Goal: Task Accomplishment & Management: Manage account settings

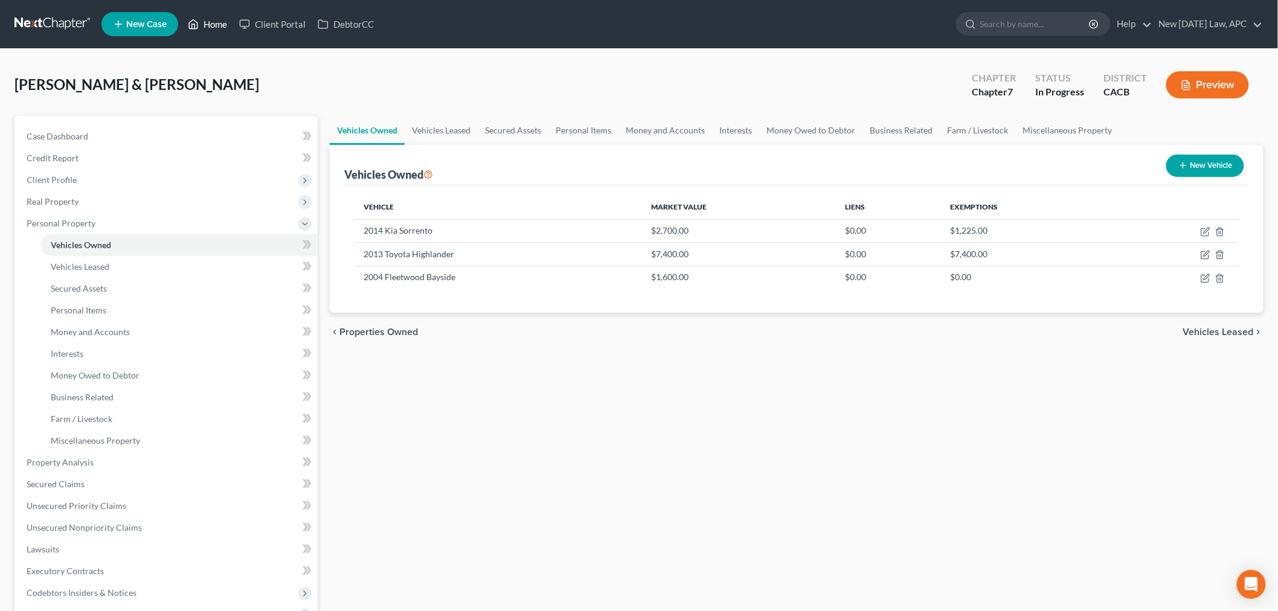
click at [202, 25] on link "Home" at bounding box center [207, 24] width 51 height 22
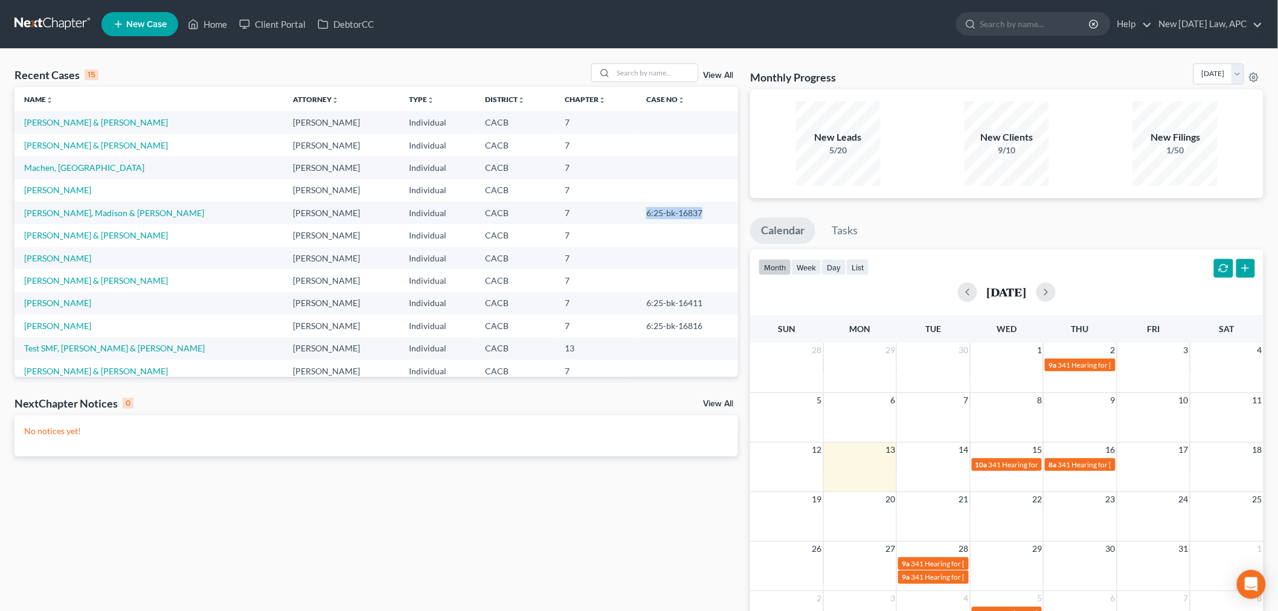
drag, startPoint x: 617, startPoint y: 212, endPoint x: 685, endPoint y: 210, distance: 68.3
click at [685, 210] on td "6:25-bk-16837" at bounding box center [687, 213] width 101 height 22
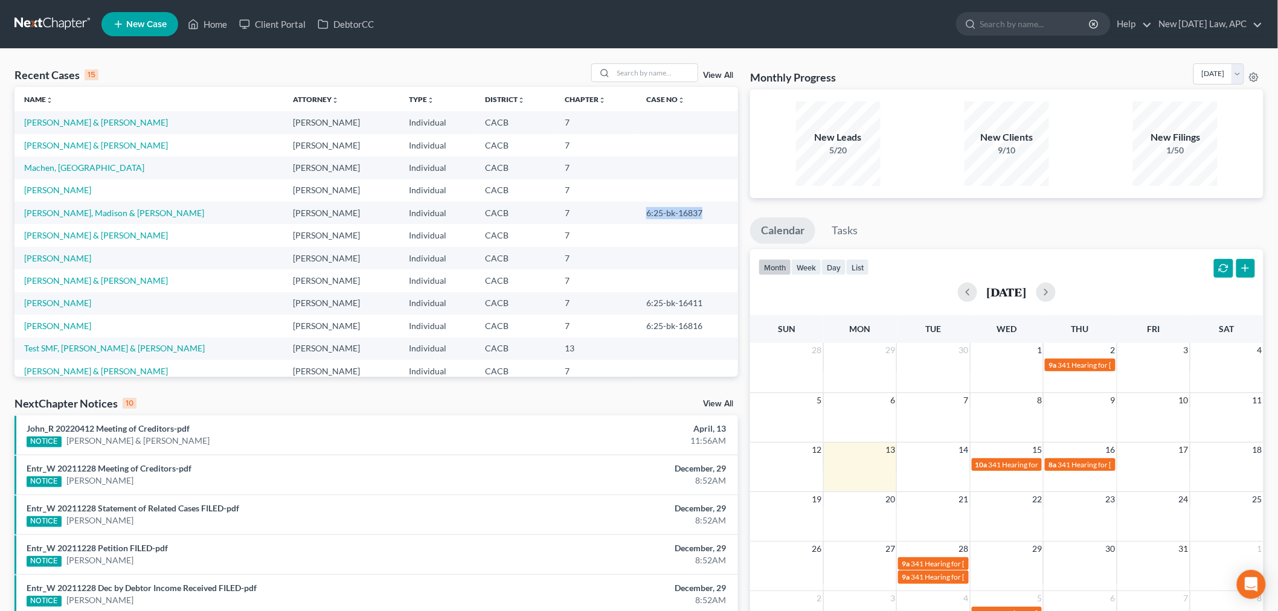
copy td "6:25-bk-16837"
click at [77, 213] on link "[PERSON_NAME], Madison & [PERSON_NAME]" at bounding box center [114, 213] width 180 height 10
select select "2"
select select "4"
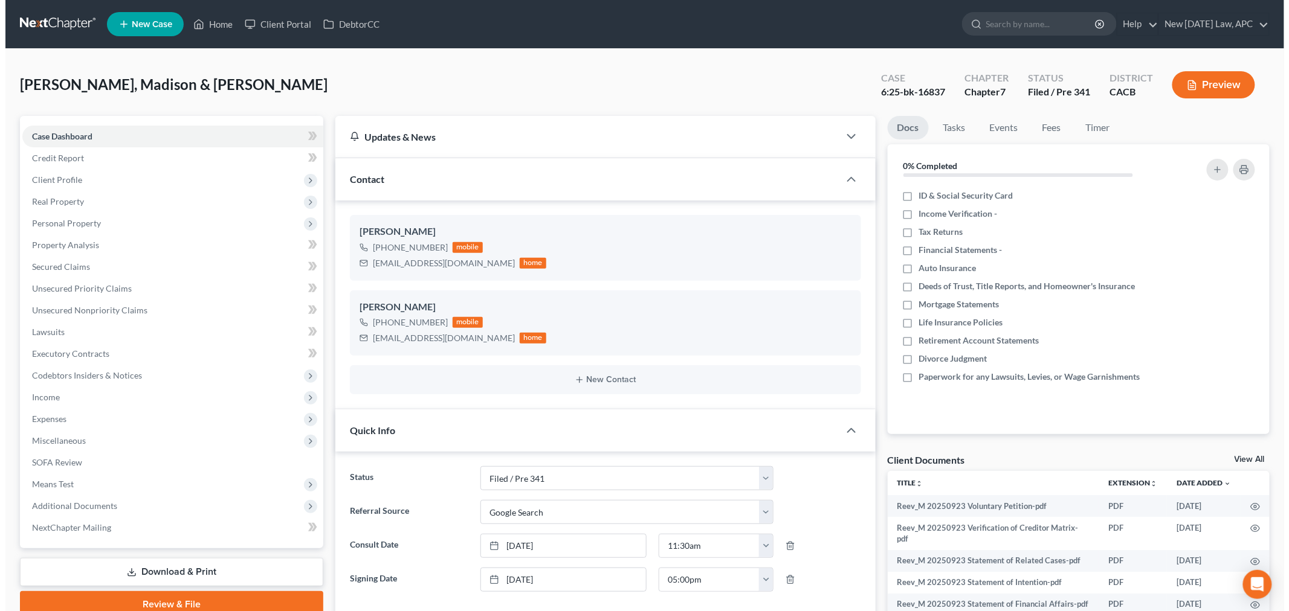
scroll to position [518, 0]
click at [1211, 80] on button "Preview" at bounding box center [1208, 84] width 83 height 27
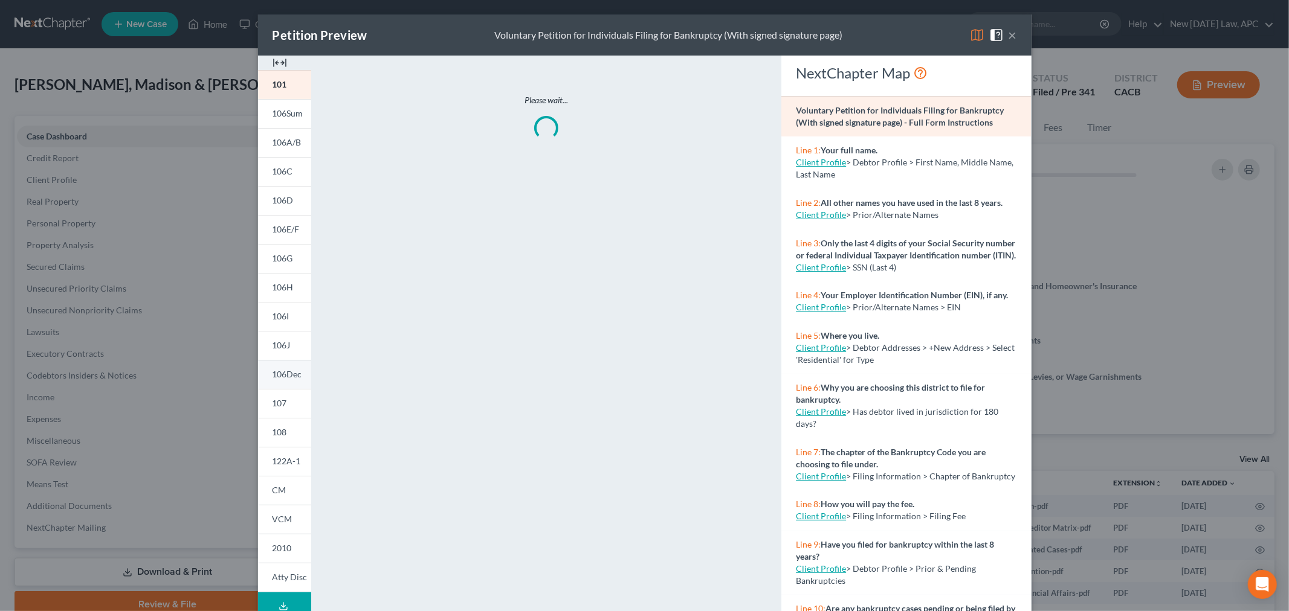
click at [285, 378] on span "106Dec" at bounding box center [287, 374] width 30 height 10
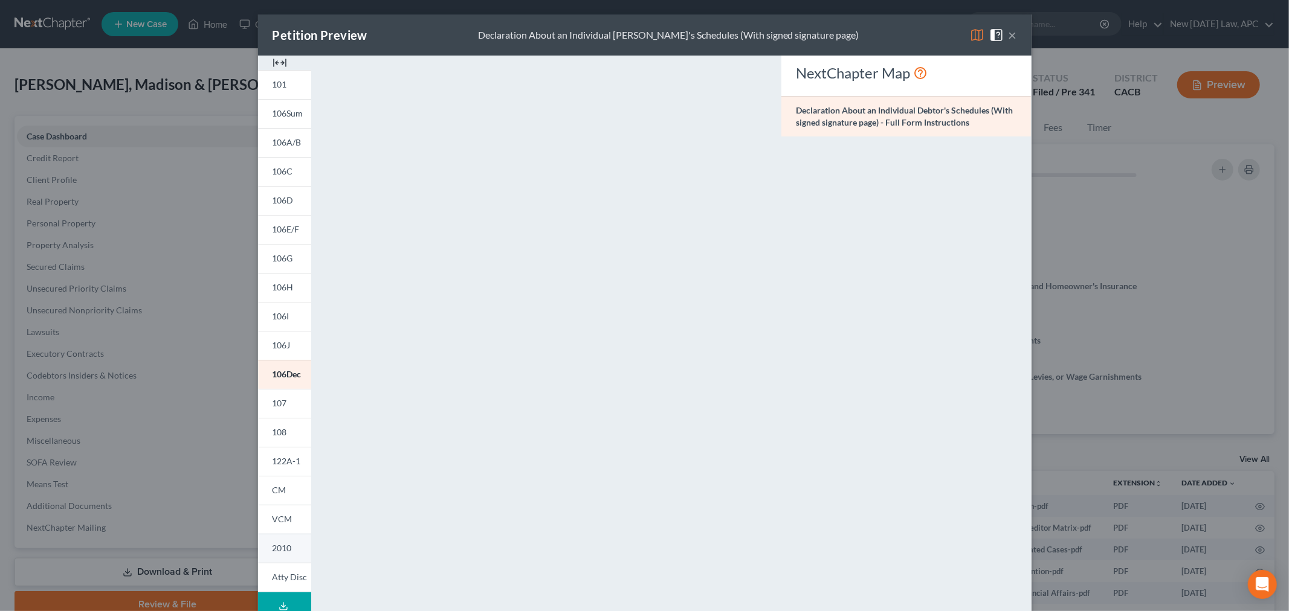
click at [282, 546] on span "2010" at bounding box center [281, 548] width 19 height 10
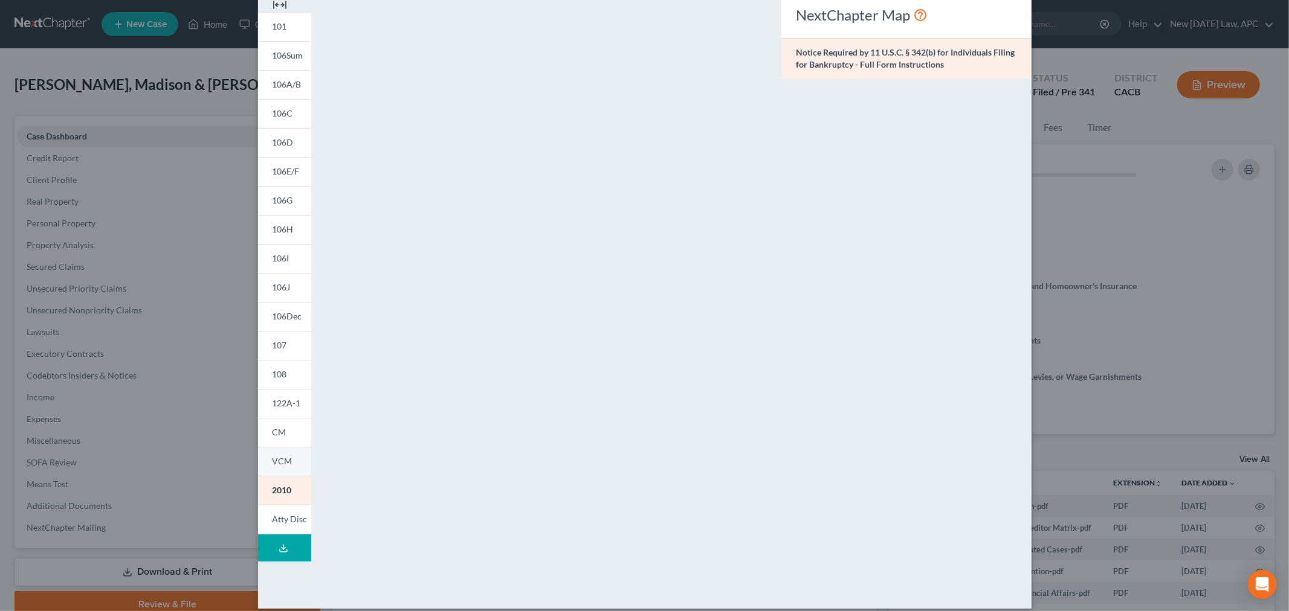
click at [260, 458] on link "VCM" at bounding box center [284, 461] width 53 height 29
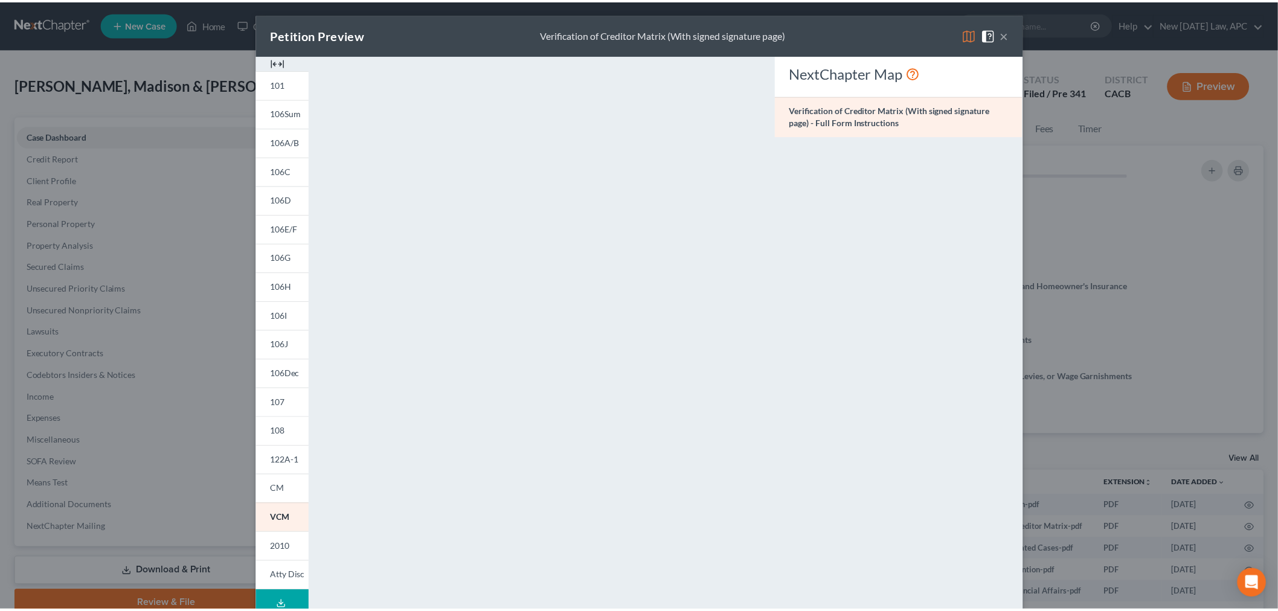
scroll to position [0, 0]
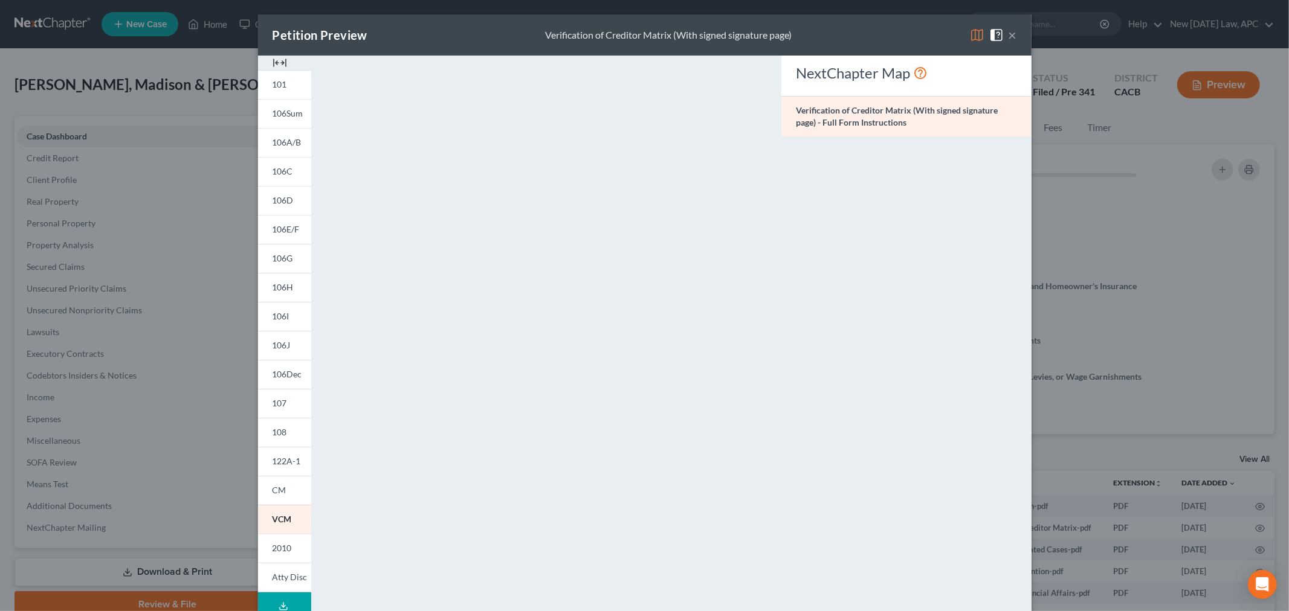
click at [1000, 31] on span at bounding box center [998, 34] width 19 height 10
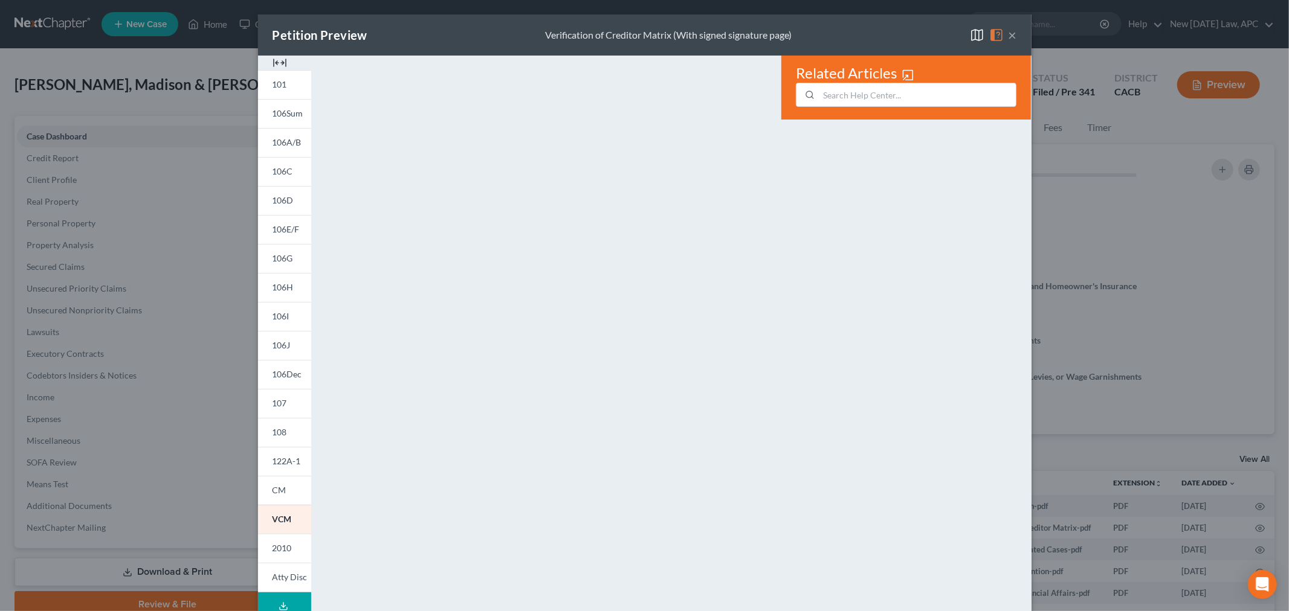
click at [1008, 28] on button "×" at bounding box center [1012, 35] width 8 height 14
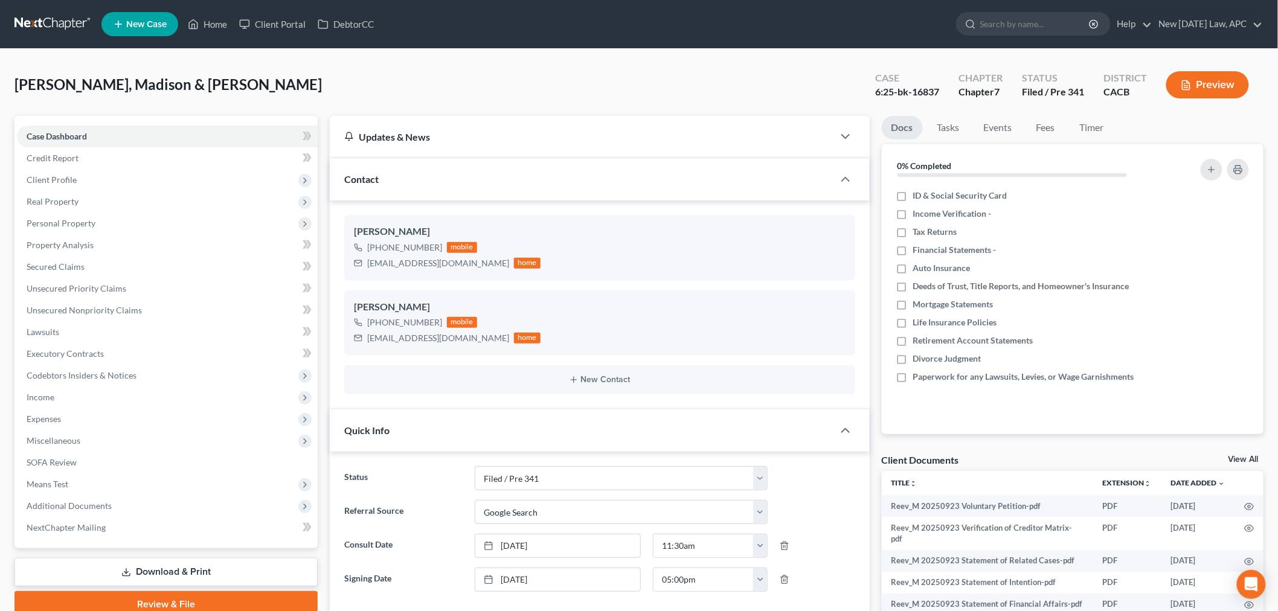
click at [66, 501] on span "Additional Documents" at bounding box center [69, 506] width 85 height 10
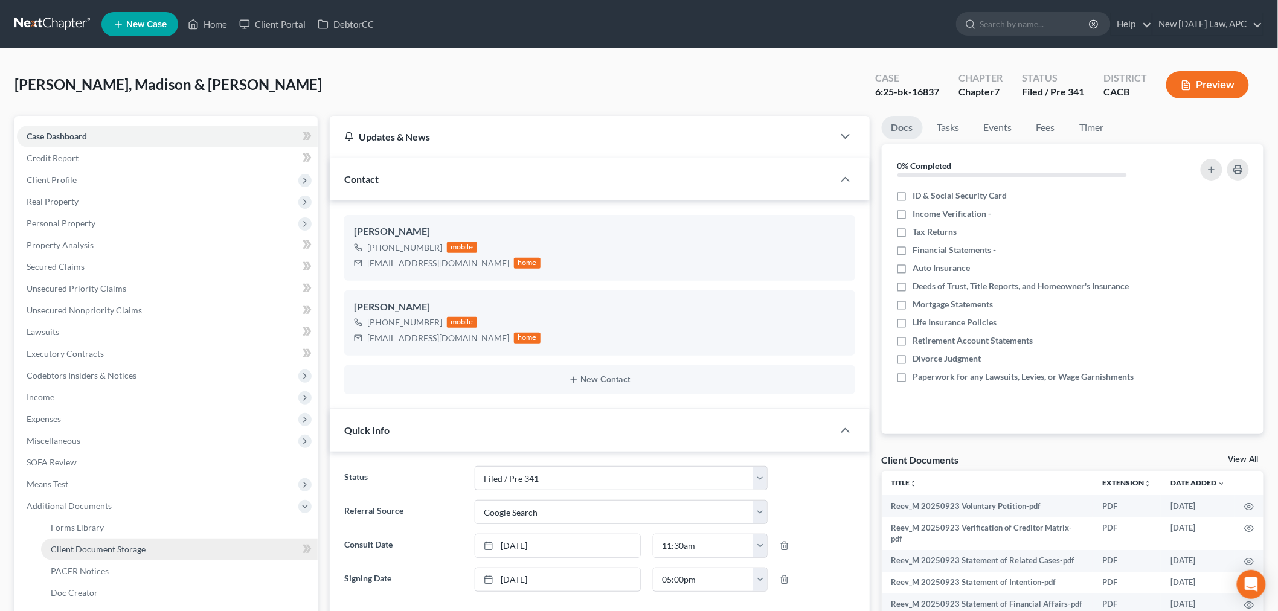
click at [80, 546] on span "Client Document Storage" at bounding box center [98, 549] width 95 height 10
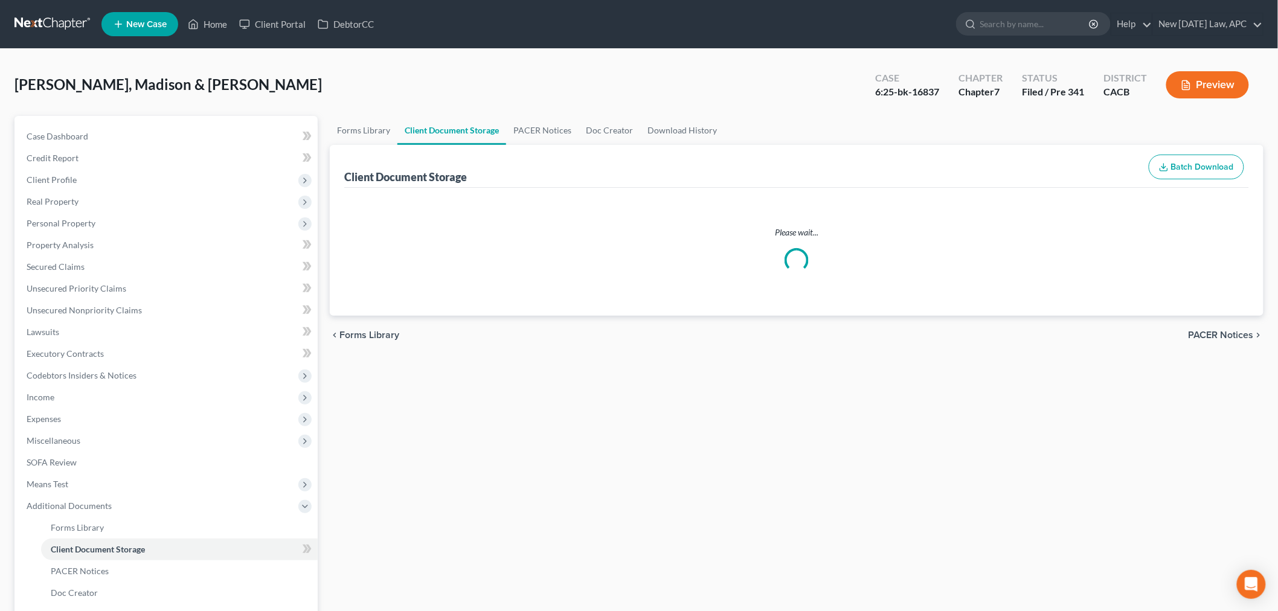
select select "51"
select select "30"
select select "56"
select select "55"
select select "57"
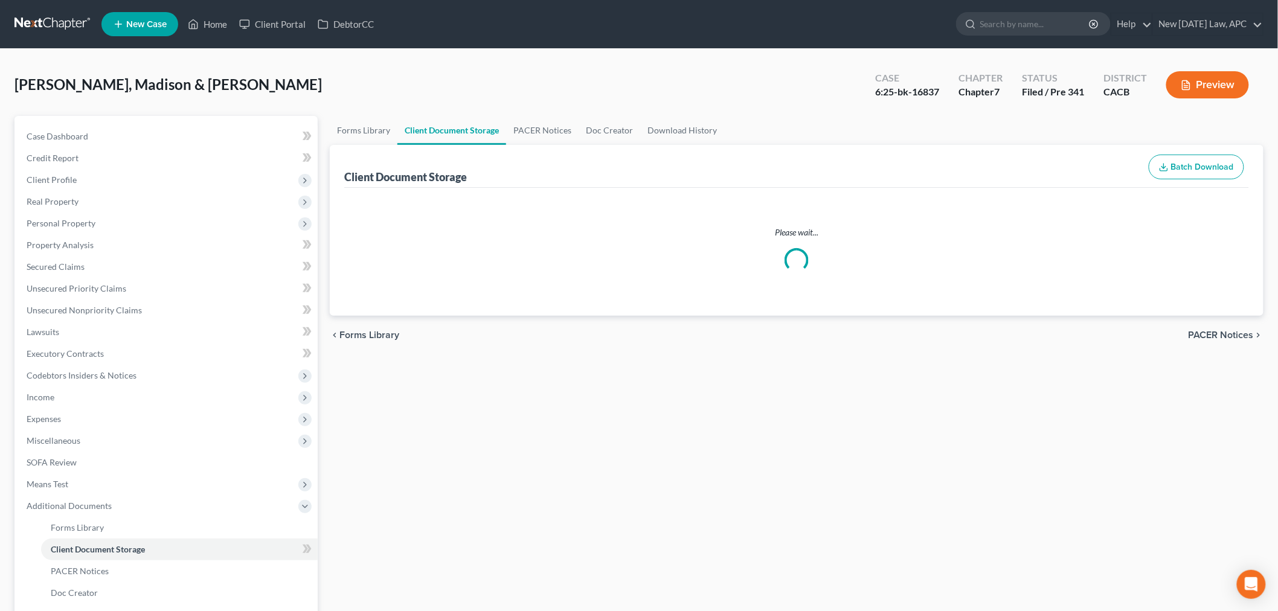
select select "58"
select select "65"
select select "59"
select select "60"
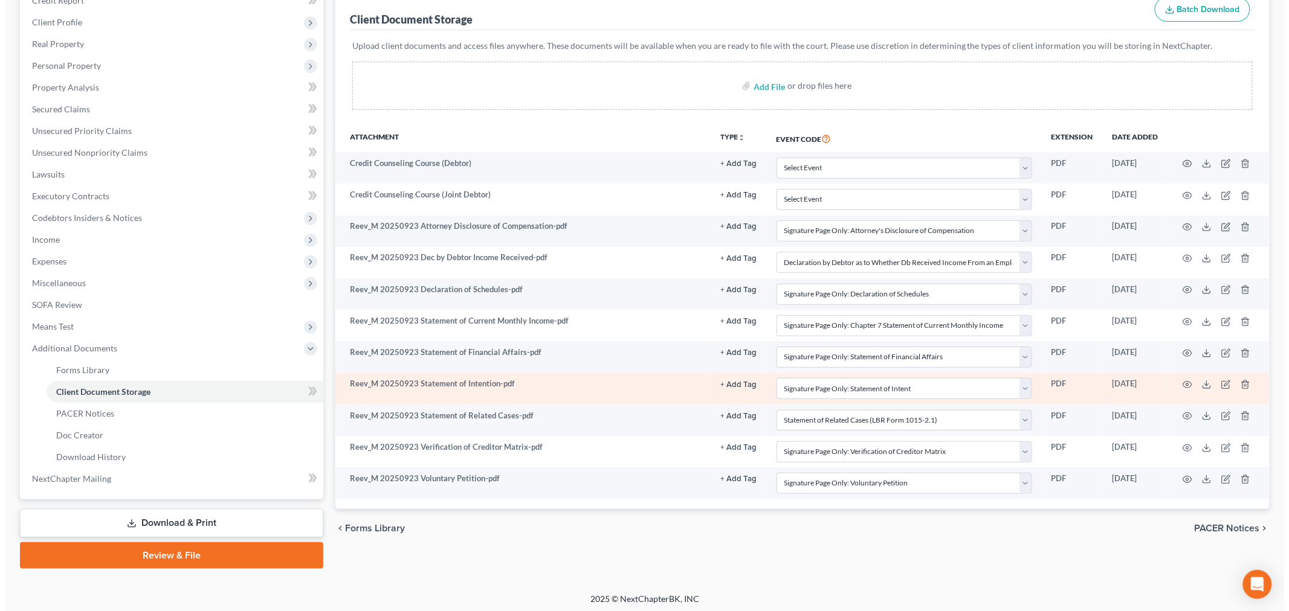
scroll to position [159, 0]
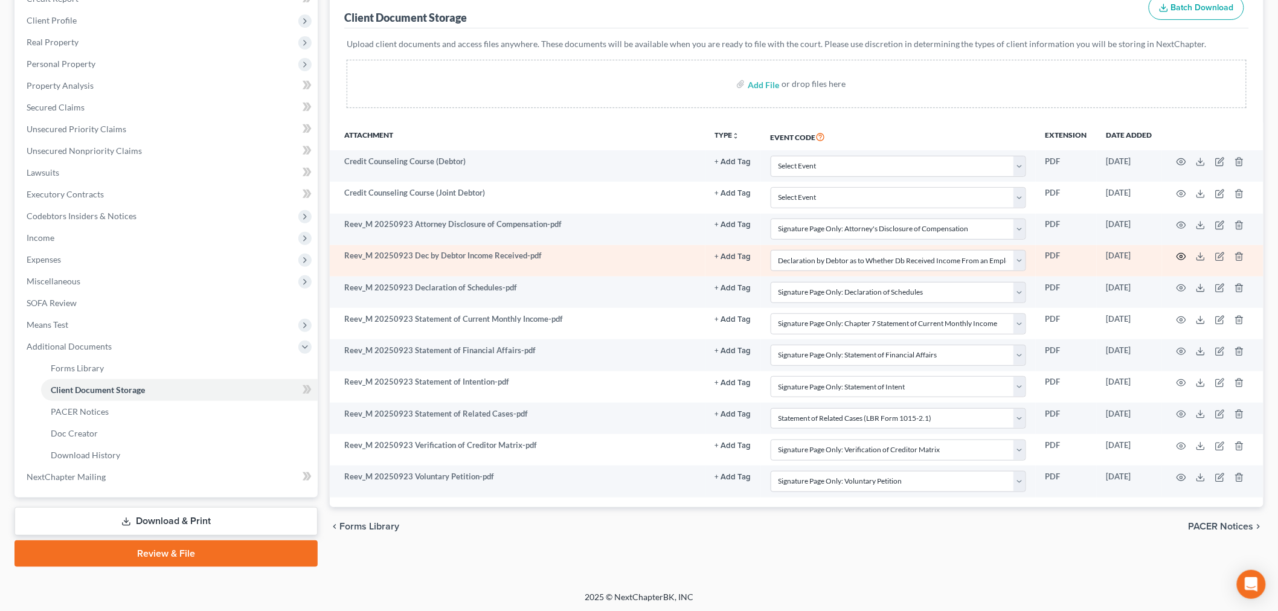
click at [1179, 256] on icon "button" at bounding box center [1182, 257] width 10 height 10
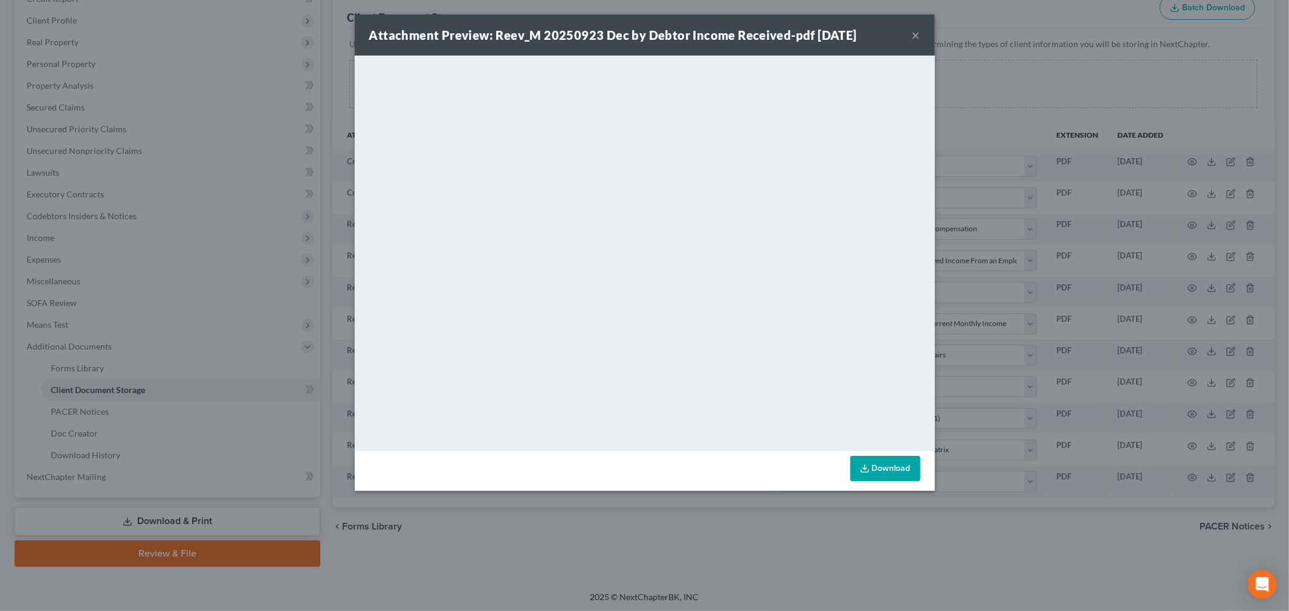
click at [909, 31] on div "Attachment Preview: Reev_M 20250923 Dec by Debtor Income Received-pdf [DATE] ×" at bounding box center [645, 34] width 580 height 41
click at [912, 33] on button "×" at bounding box center [916, 35] width 8 height 14
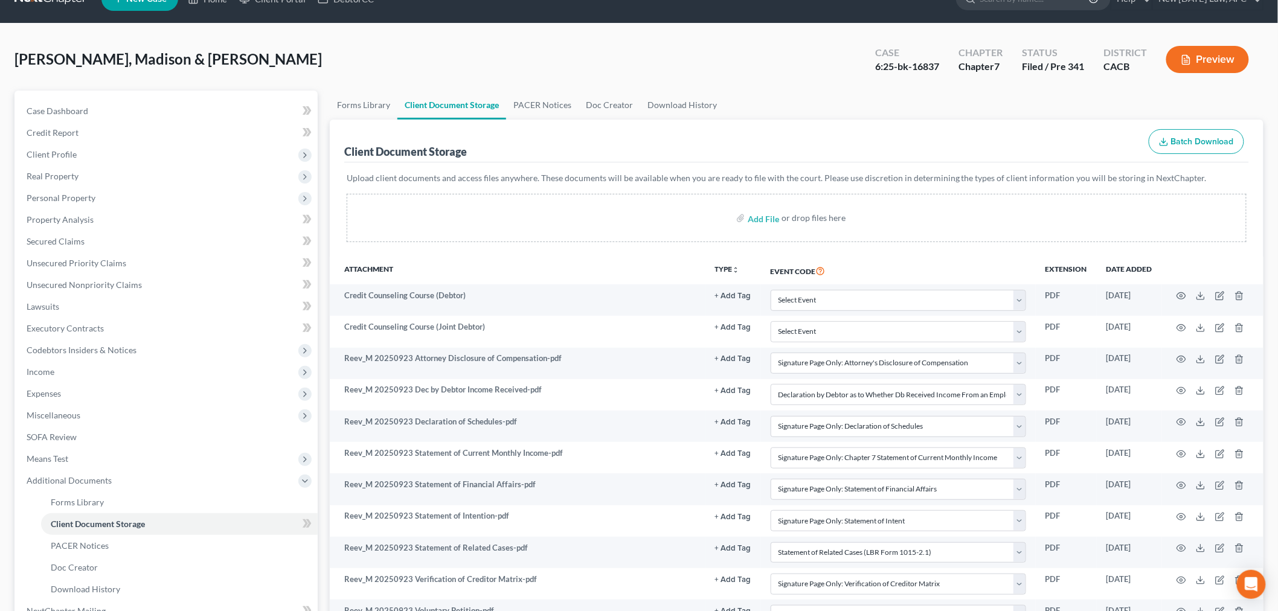
scroll to position [0, 0]
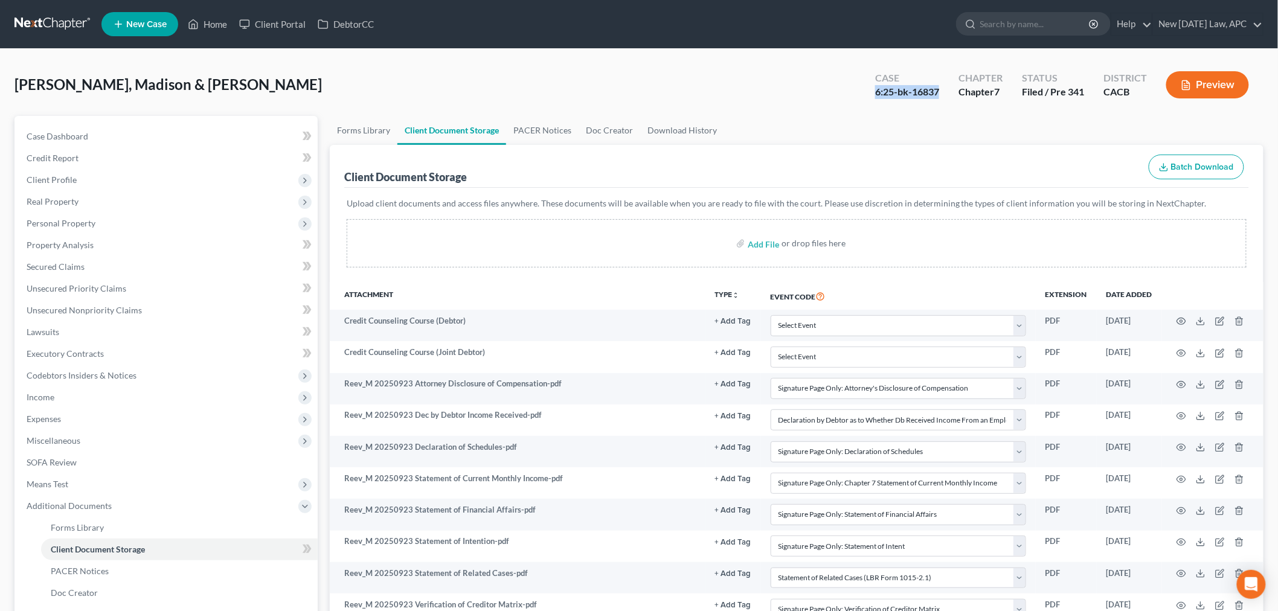
drag, startPoint x: 870, startPoint y: 93, endPoint x: 939, endPoint y: 98, distance: 69.6
click at [939, 98] on div "Case 6:25-bk-16837" at bounding box center [907, 86] width 83 height 36
click at [904, 98] on div "6:25-bk-16837" at bounding box center [907, 92] width 64 height 14
click at [877, 92] on div "6:25-bk-16837" at bounding box center [907, 92] width 64 height 14
click at [876, 92] on div "6:25-bk-16837" at bounding box center [907, 92] width 64 height 14
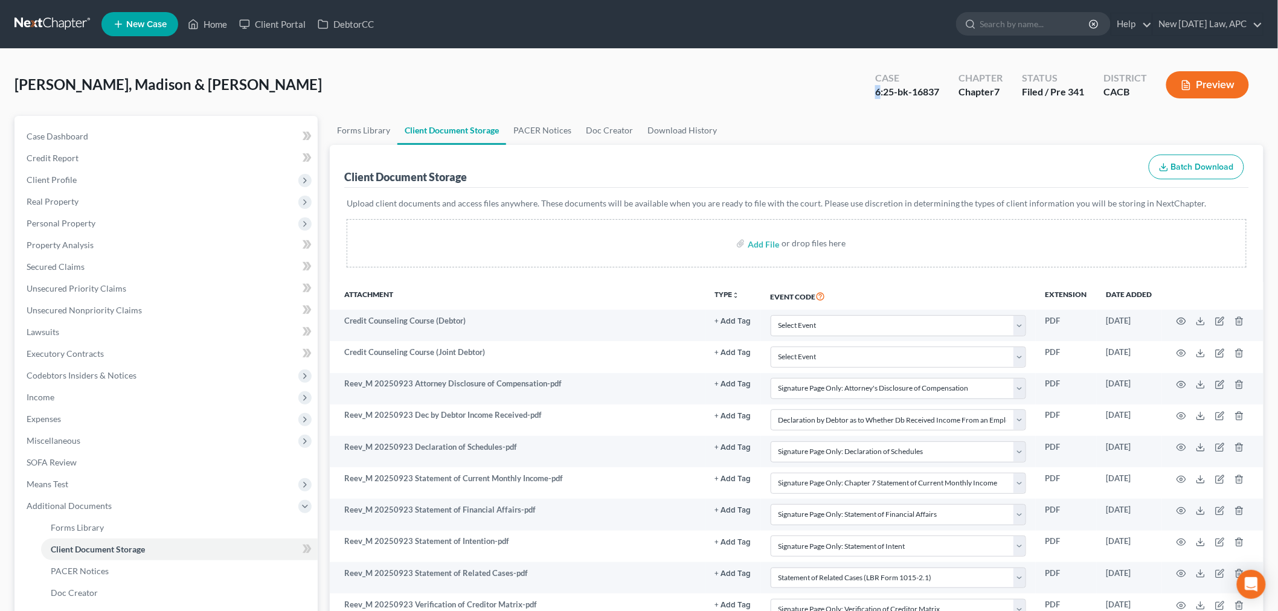
click at [874, 92] on div "Case 6:25-bk-16837" at bounding box center [907, 86] width 83 height 36
click at [875, 92] on div "6:25-bk-16837" at bounding box center [907, 92] width 64 height 14
drag, startPoint x: 875, startPoint y: 92, endPoint x: 917, endPoint y: 94, distance: 42.3
click at [917, 94] on div "6:25-bk-16837" at bounding box center [907, 92] width 64 height 14
drag, startPoint x: 214, startPoint y: 21, endPoint x: 239, endPoint y: 6, distance: 29.2
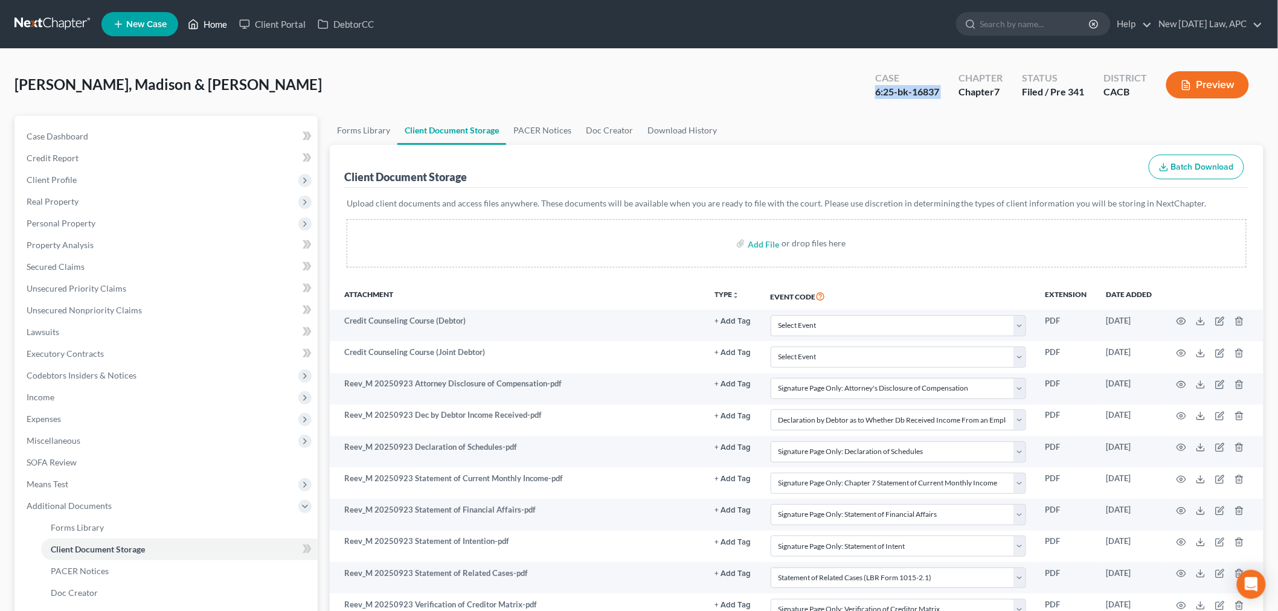
click at [214, 21] on link "Home" at bounding box center [207, 24] width 51 height 22
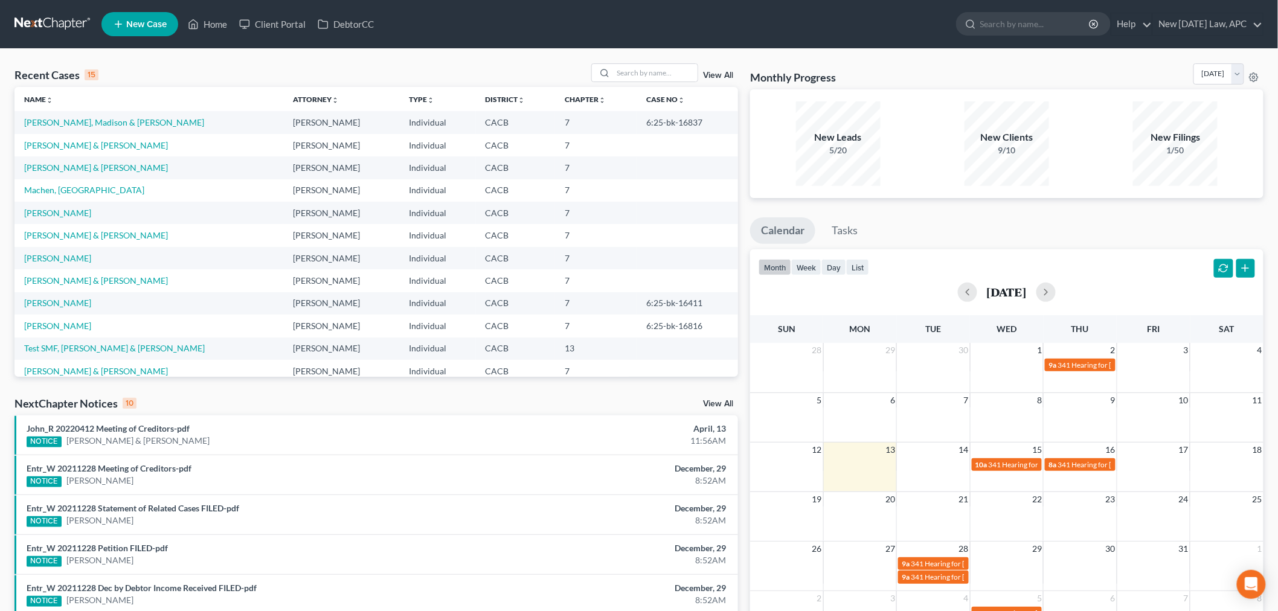
click at [256, 68] on div "Recent Cases 15 View All" at bounding box center [376, 75] width 724 height 24
